Goal: Task Accomplishment & Management: Use online tool/utility

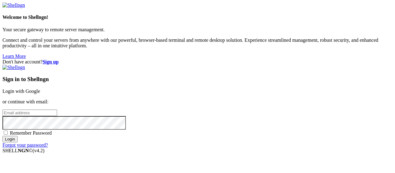
click at [40, 88] on link "Login with Google" at bounding box center [21, 90] width 38 height 5
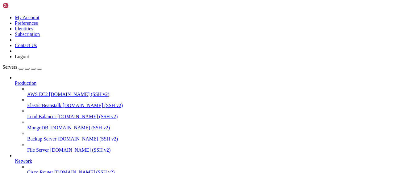
scroll to position [125, 0]
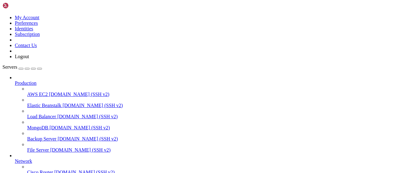
scroll to position [161, 0]
type input "/root/bot-bypass"
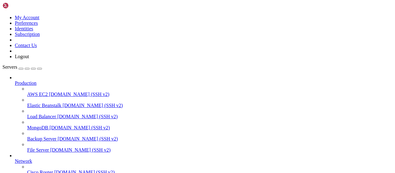
drag, startPoint x: 167, startPoint y: 119, endPoint x: 87, endPoint y: -24, distance: 164.6
type textarea "import asyncio from aiogram import Bot, Dispatcher, F"
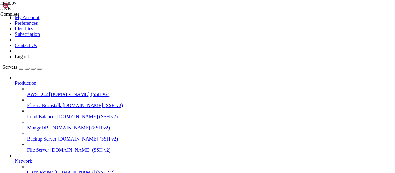
scroll to position [120, 0]
drag, startPoint x: 151, startPoint y: 43, endPoint x: 64, endPoint y: 19, distance: 89.9
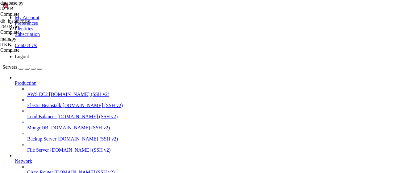
type textarea "import aiosqlite import asyncio"
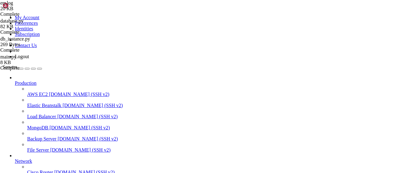
type input "/root/autopostexe"
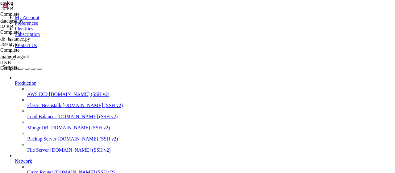
scroll to position [0, 0]
type textarea "[DOMAIN_NAME](main())"
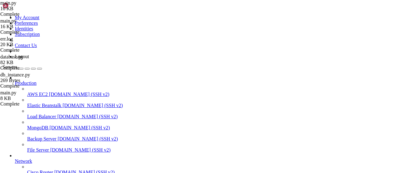
paste textarea "-1002805942115"
type textarea "CH = -1002805942115"
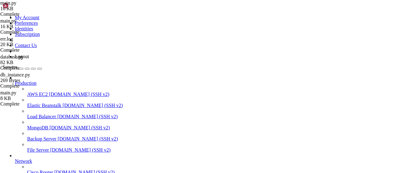
drag, startPoint x: 108, startPoint y: 19, endPoint x: 137, endPoint y: 160, distance: 143.8
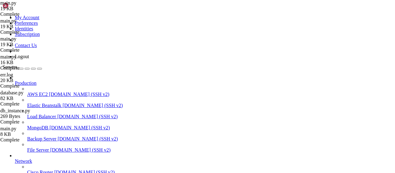
drag, startPoint x: 185, startPoint y: 435, endPoint x: 107, endPoint y: 516, distance: 112.0
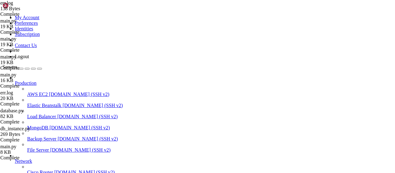
drag, startPoint x: 280, startPoint y: 107, endPoint x: 88, endPoint y: 104, distance: 192.0
type textarea "SubGram status: 404 SubGram full response: {"status":"ok","code":404,"message":…"
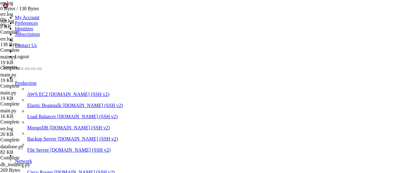
type textarea "Received SIGINT signal"
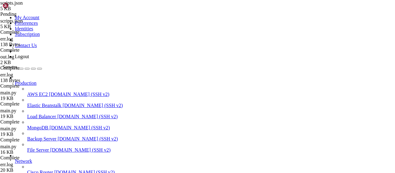
scroll to position [0, 9975]
drag, startPoint x: 237, startPoint y: 31, endPoint x: 392, endPoint y: 32, distance: 154.4
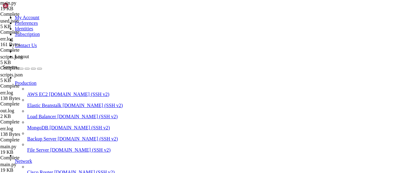
paste textarea "-1002805942115"
type textarea "CH = -1002805942115"
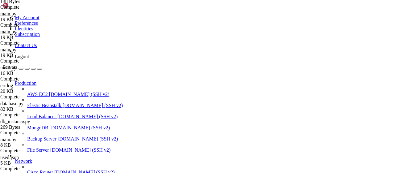
scroll to position [169, 0]
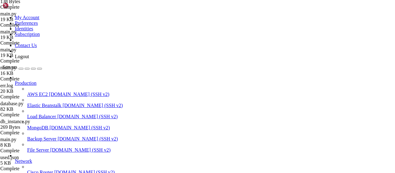
drag, startPoint x: 230, startPoint y: 140, endPoint x: 90, endPoint y: 65, distance: 158.3
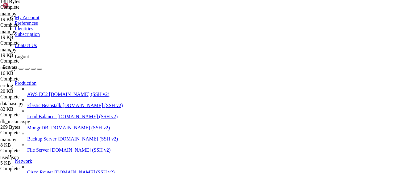
type textarea "Task exception was never retrieved future: <Task finished name='Task-2' coro=<s…"
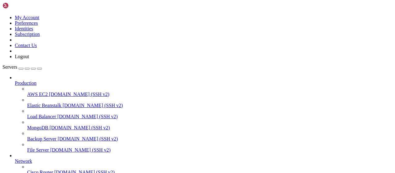
type input "/root/autopostexe"
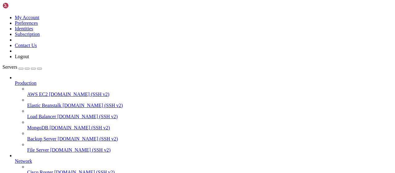
scroll to position [0, 0]
drag, startPoint x: 121, startPoint y: 76, endPoint x: 88, endPoint y: 46, distance: 45.0
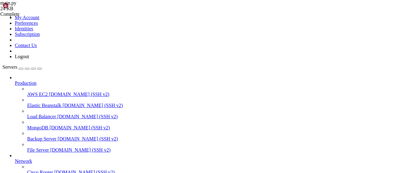
type textarea "def load_scripts(): if os.path.exists(SCRIPTS_FILE):"
paste textarea "return {}"
type textarea "return {}"
drag, startPoint x: 94, startPoint y: 7, endPoint x: 145, endPoint y: 25, distance: 54.5
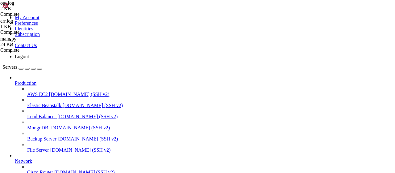
type textarea "if __name__ == "__main__": [DOMAIN_NAME](main())"
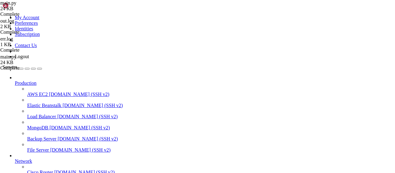
drag, startPoint x: 126, startPoint y: 76, endPoint x: 87, endPoint y: 60, distance: 42.1
type textarea "def load_used(): if os.path.exists(USED_FILE):"
paste textarea "return set()"
type textarea "return set()"
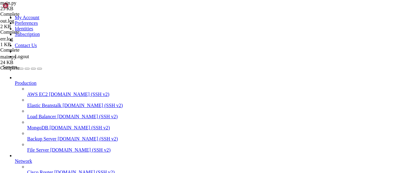
drag, startPoint x: 141, startPoint y: 47, endPoint x: 71, endPoint y: 47, distance: 70.1
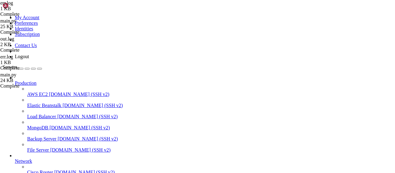
type textarea "Received SIGINT signal"
type textarea "SubGram full response: {"status":"warning","code":200,"message":"Пользователь н…"
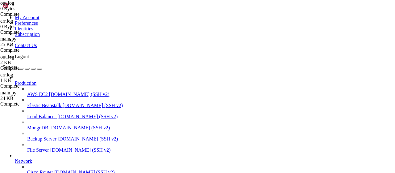
drag, startPoint x: 371, startPoint y: 16, endPoint x: 376, endPoint y: 17, distance: 5.6
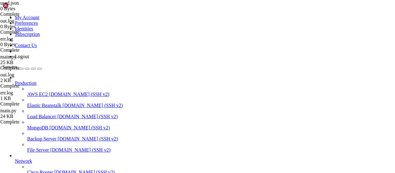
scroll to position [470, 0]
type textarea "if __name__ == "__main__": [DOMAIN_NAME](main())"
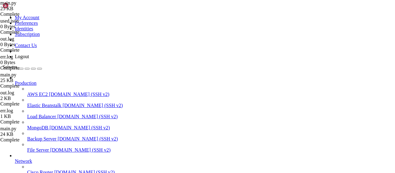
paste textarea "[DOMAIN_NAME](main())"
type textarea "[DOMAIN_NAME](main())"
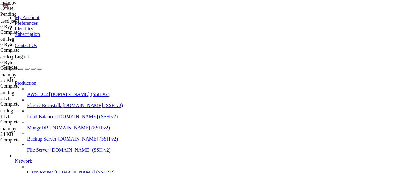
type textarea "import asyncio"
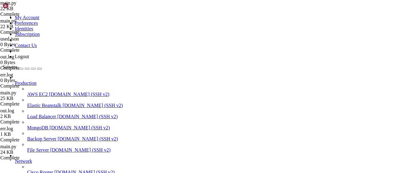
paste textarea
type textarea "[DOMAIN_NAME](main())"
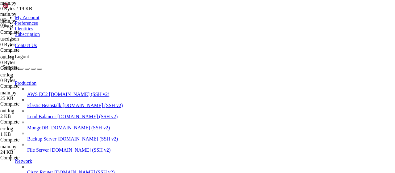
type textarea "Received SIGINT signal"
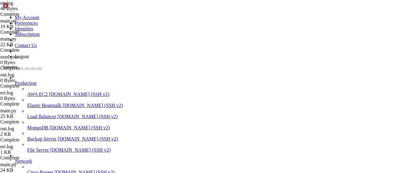
type textarea "SubGram full response: {"status":"ok","code":200,"message":"Успешно","total_fix…"
drag, startPoint x: 379, startPoint y: 19, endPoint x: 302, endPoint y: 17, distance: 77.5
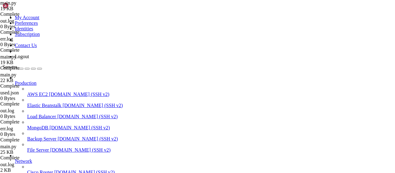
type textarea "[DOMAIN_NAME](main())"
drag, startPoint x: 382, startPoint y: 23, endPoint x: 305, endPoint y: 22, distance: 77.8
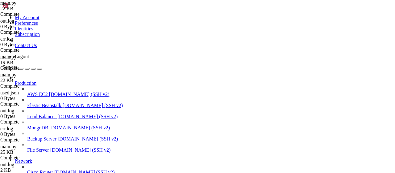
scroll to position [640, 0]
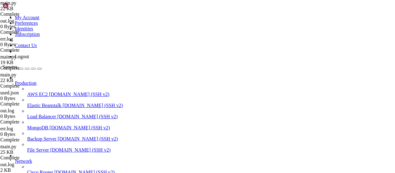
drag, startPoint x: 188, startPoint y: 159, endPoint x: 90, endPoint y: 144, distance: 99.6
type textarea "SyntaxError: expected 'except' or 'finally' block File "/root/autopostexe/main.…"
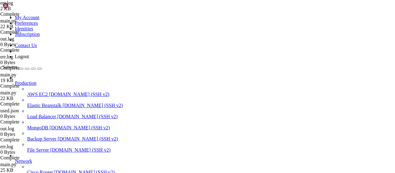
type textarea "[DOMAIN_NAME](main())"
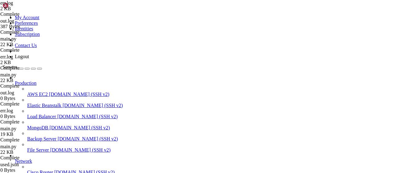
type textarea "SyntaxError: expected 'except' or 'finally' block"
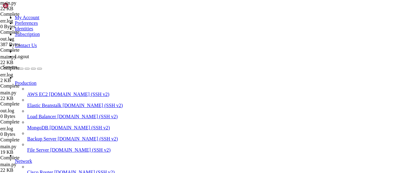
type textarea "[DOMAIN_NAME](main())"
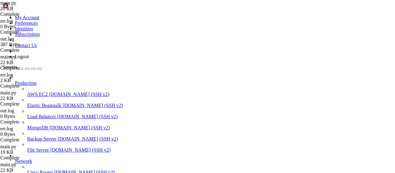
drag, startPoint x: 126, startPoint y: 6, endPoint x: 139, endPoint y: 8, distance: 12.8
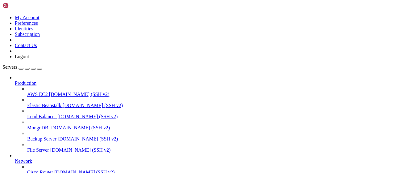
type textarea "[DOMAIN_NAME](main())"
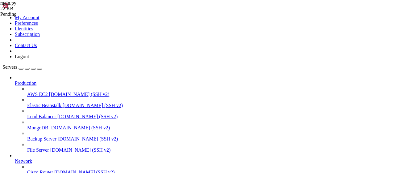
type textarea "[DOMAIN_NAME](main())"
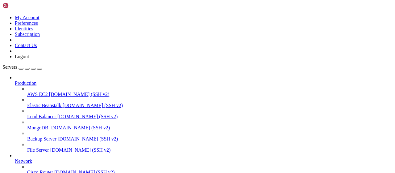
type textarea "[DOMAIN_NAME](main())"
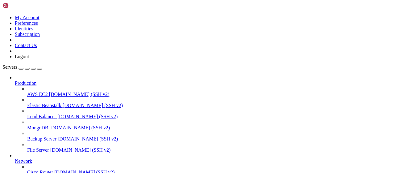
type textarea "if __name__ == "__main__": [DOMAIN_NAME](main())"
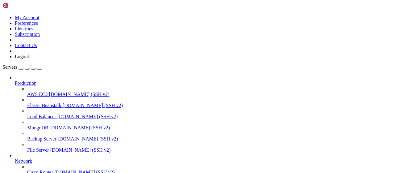
type textarea "[DOMAIN_NAME](main())"
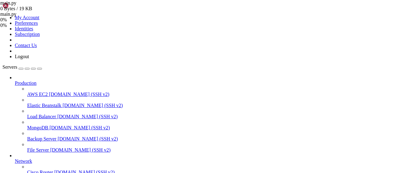
drag, startPoint x: 124, startPoint y: 3, endPoint x: 187, endPoint y: 52, distance: 79.8
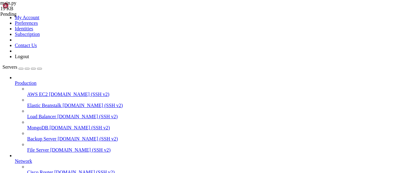
type textarea "[DOMAIN_NAME](main())"
drag, startPoint x: 379, startPoint y: 21, endPoint x: 152, endPoint y: 24, distance: 227.8
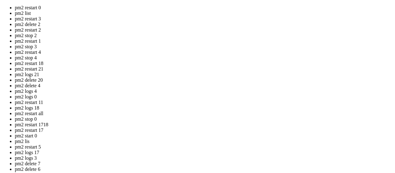
drag, startPoint x: 164, startPoint y: 92, endPoint x: 87, endPoint y: 63, distance: 81.9
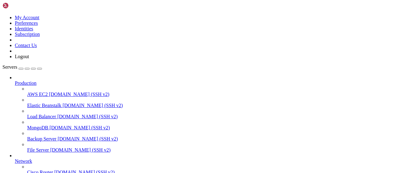
scroll to position [1192, 0]
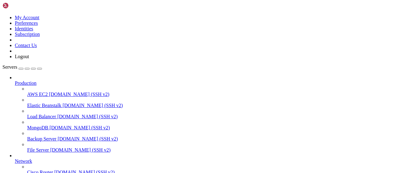
type textarea "[DOMAIN_NAME](main())"
drag, startPoint x: 84, startPoint y: 5, endPoint x: 114, endPoint y: 13, distance: 31.8
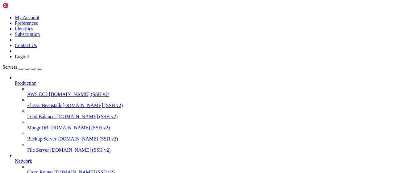
scroll to position [1249, 0]
type textarea "[DOMAIN_NAME](main())"
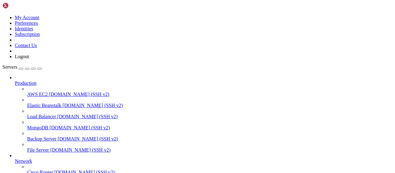
scroll to position [1658, 0]
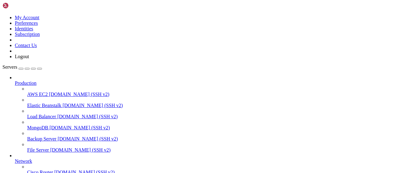
type textarea "[DOMAIN_NAME](main())"
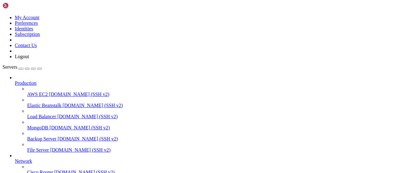
scroll to position [1321, 0]
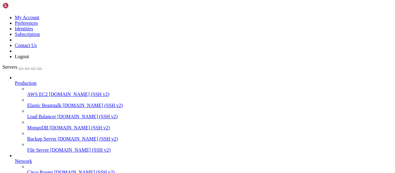
type textarea "[DOMAIN_NAME](main())"
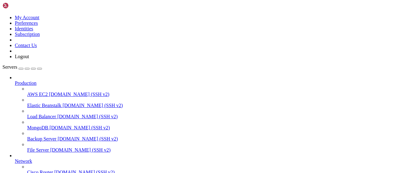
scroll to position [1455, 0]
drag, startPoint x: 378, startPoint y: 23, endPoint x: 371, endPoint y: 24, distance: 7.6
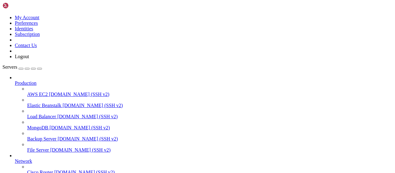
type textarea "[DOMAIN_NAME](main())"
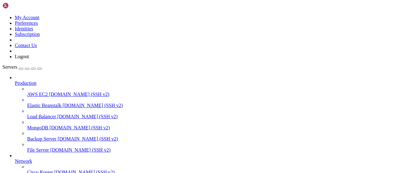
drag, startPoint x: 380, startPoint y: 22, endPoint x: 282, endPoint y: 22, distance: 97.9
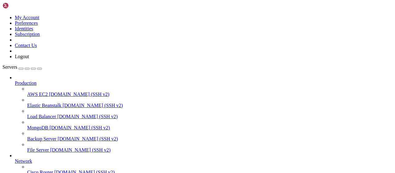
paste textarea "6300601067"
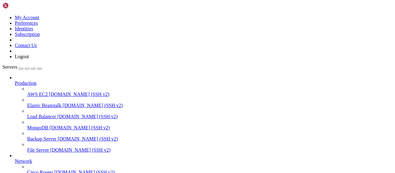
type textarea "if user_id == 6300601067"
drag, startPoint x: 125, startPoint y: 6, endPoint x: 147, endPoint y: 11, distance: 22.3
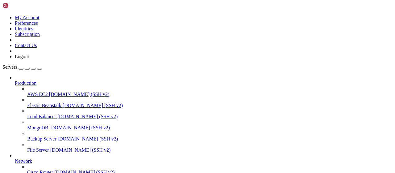
type textarea "if user_id == 6300601067:"
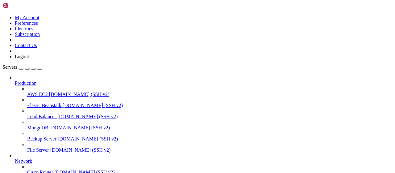
drag, startPoint x: 159, startPoint y: 427, endPoint x: 80, endPoint y: 514, distance: 118.0
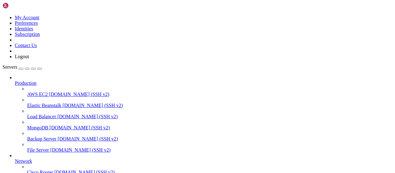
type textarea "json={"UserId": str(user_id), "ChatId": str(chat_id), "MaxOP": 1},"
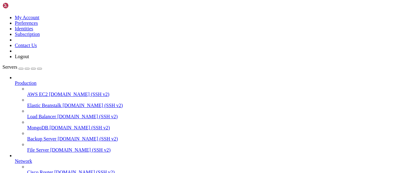
drag, startPoint x: 246, startPoint y: 110, endPoint x: 221, endPoint y: 111, distance: 24.4
type textarea "[DOMAIN_NAME](main())"
paste textarea
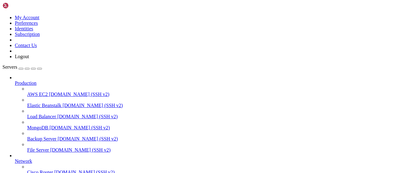
scroll to position [1489, 0]
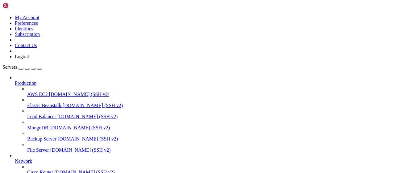
type textarea "[DOMAIN_NAME](main())"
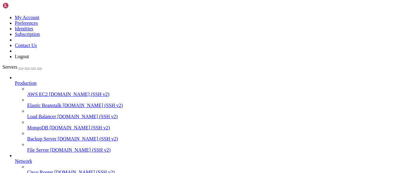
type textarea "CH = -1002789200711"
drag, startPoint x: 381, startPoint y: 21, endPoint x: 151, endPoint y: 21, distance: 230.3
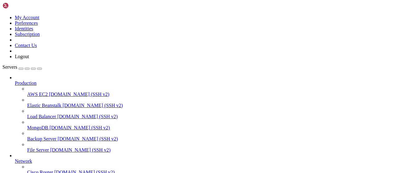
type input "/root"
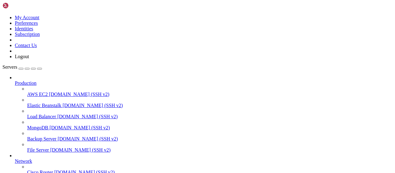
scroll to position [385, 0]
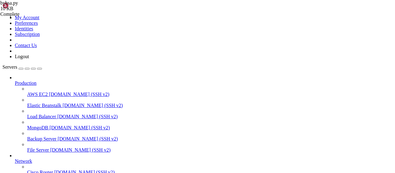
type textarea "if __name__ == '__main__': [DOMAIN_NAME](host='[TECHNICAL_ID]', port=80)"
paste textarea
drag, startPoint x: 382, startPoint y: 19, endPoint x: 187, endPoint y: 16, distance: 194.8
